Goal: Complete application form: Complete application form

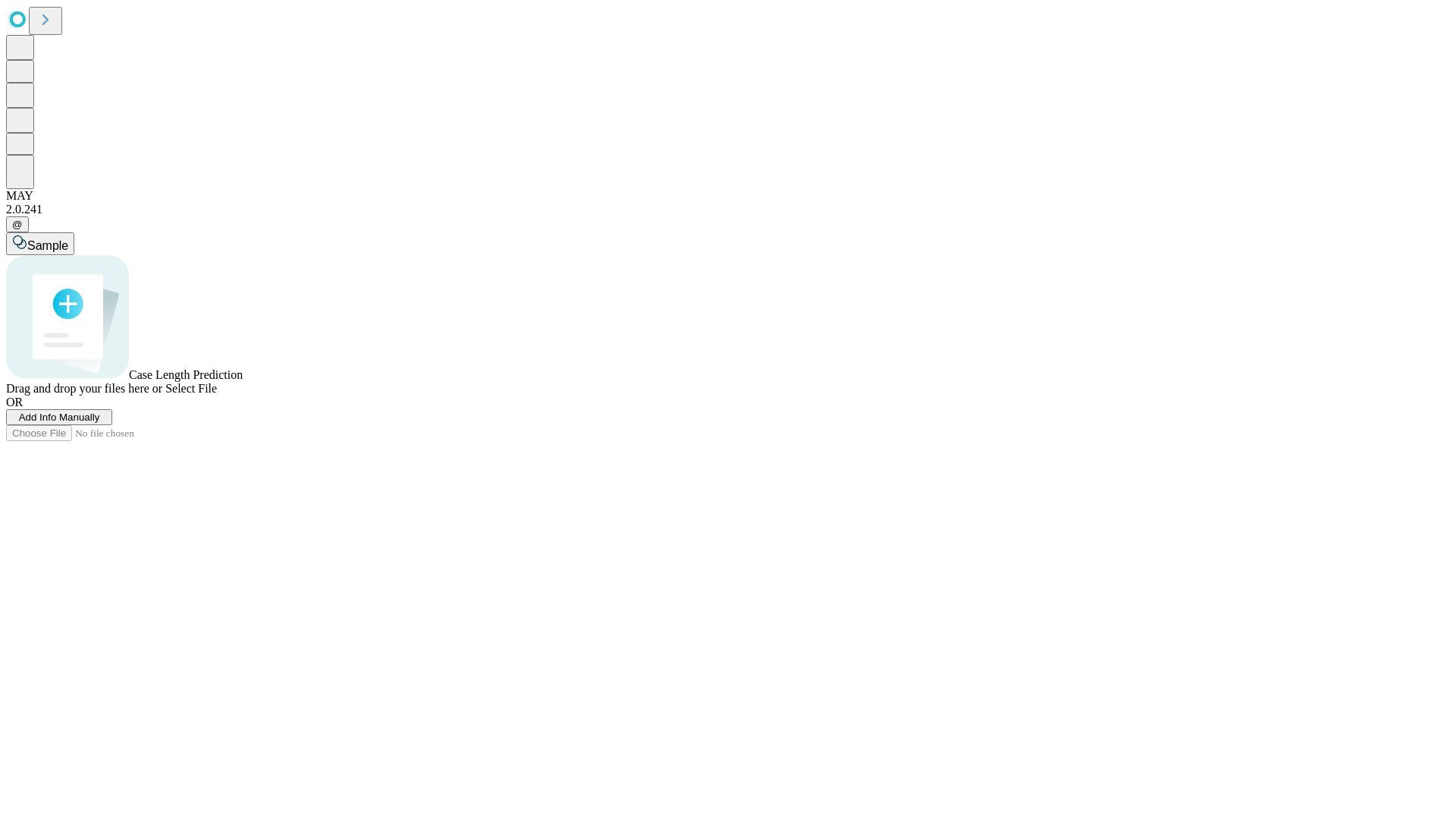
click at [100, 423] on span "Add Info Manually" at bounding box center [59, 417] width 81 height 12
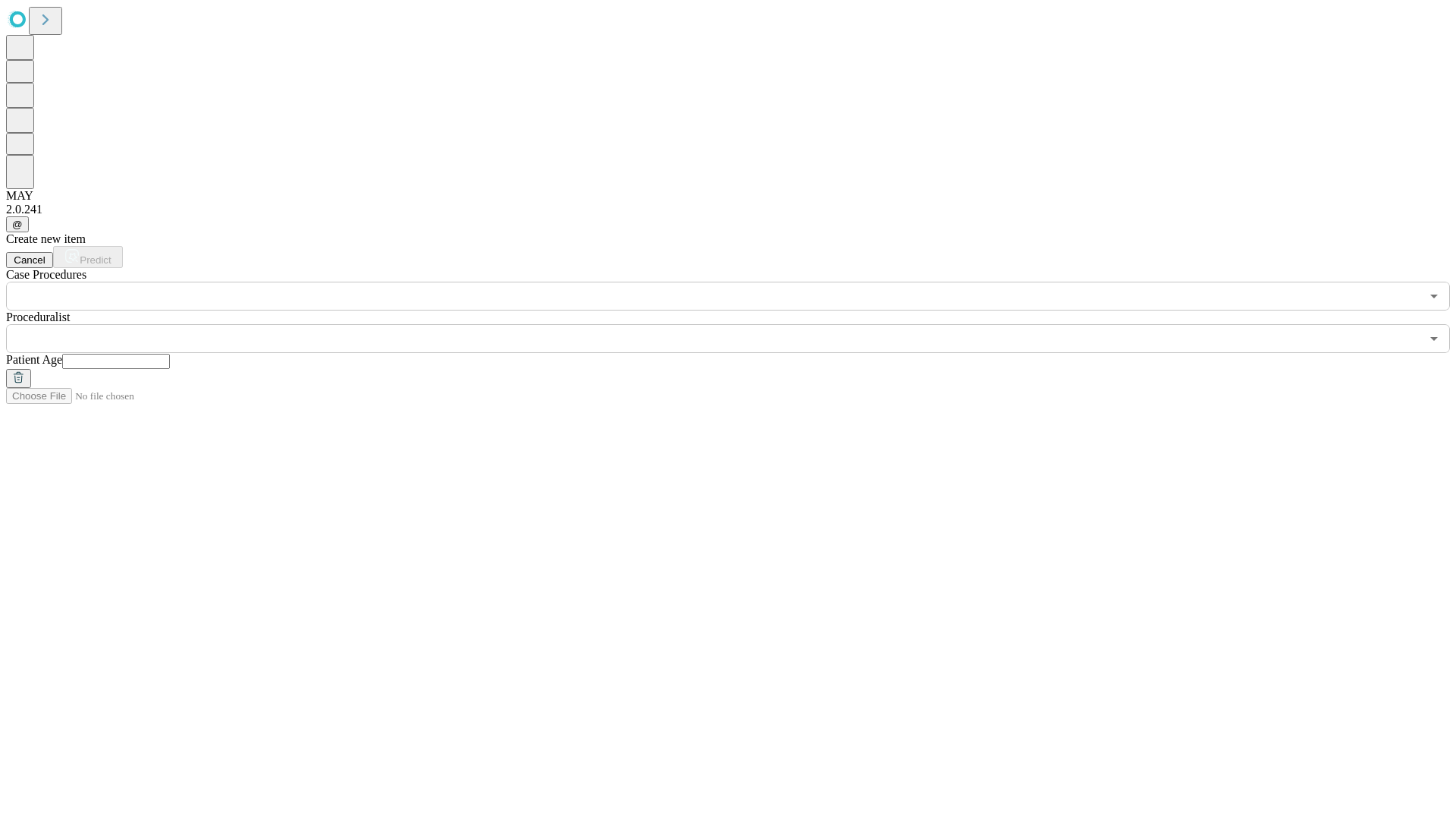
click at [169, 354] on input "text" at bounding box center [115, 361] width 107 height 15
type input "*"
click at [739, 324] on input "text" at bounding box center [713, 338] width 1415 height 29
